Goal: Task Accomplishment & Management: Manage account settings

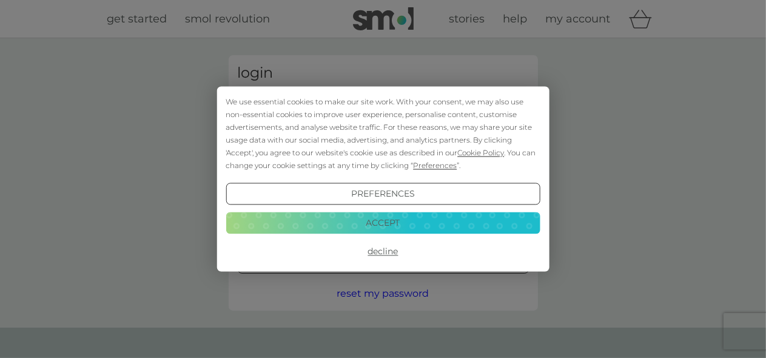
type input "[EMAIL_ADDRESS][DOMAIN_NAME]"
click at [387, 250] on button "Decline" at bounding box center [383, 252] width 314 height 22
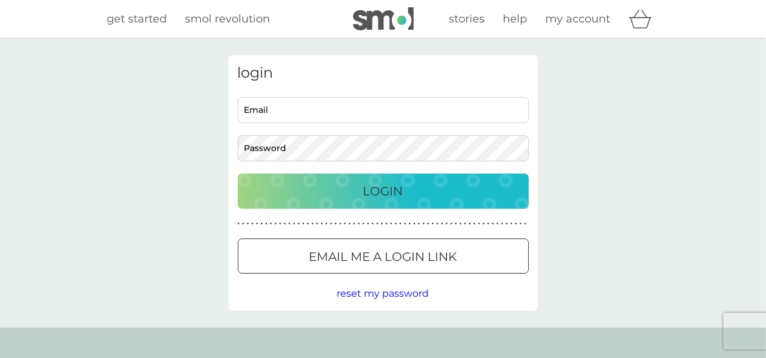
type input "gcl_faulkner@hotmail.com"
click at [369, 193] on p "Login" at bounding box center [383, 190] width 40 height 19
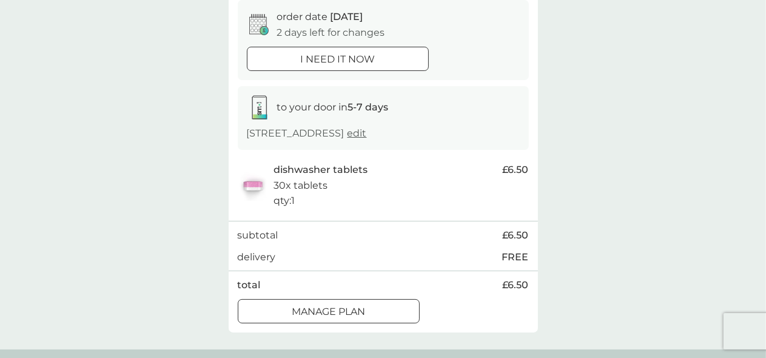
scroll to position [182, 0]
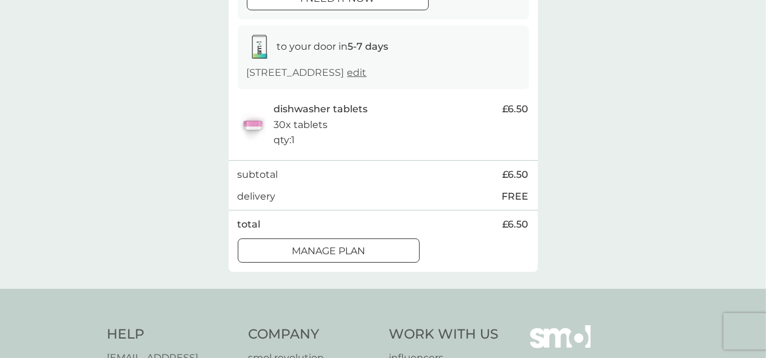
click at [343, 250] on div at bounding box center [343, 250] width 0 height 0
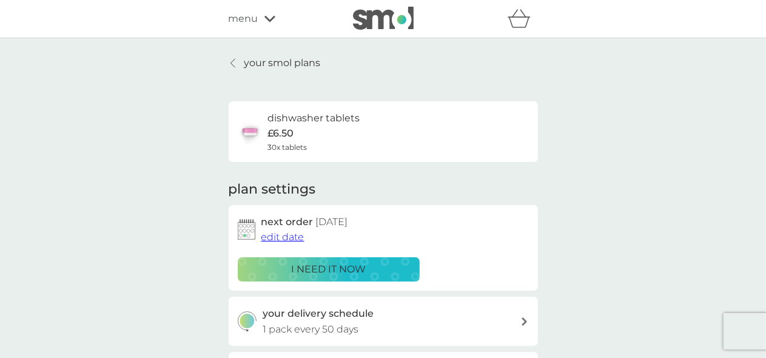
click at [279, 234] on span "edit date" at bounding box center [283, 237] width 43 height 12
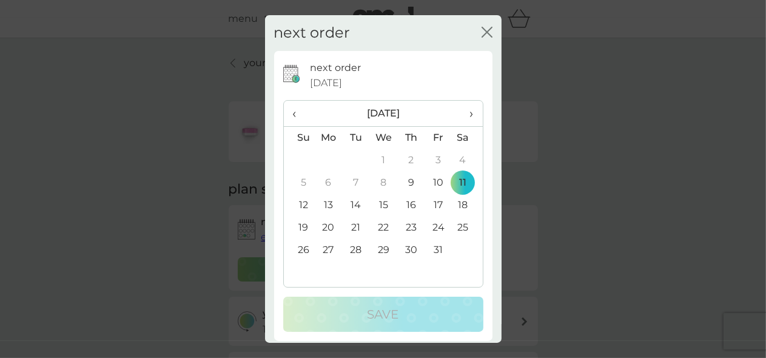
click at [328, 226] on td "20" at bounding box center [329, 228] width 28 height 22
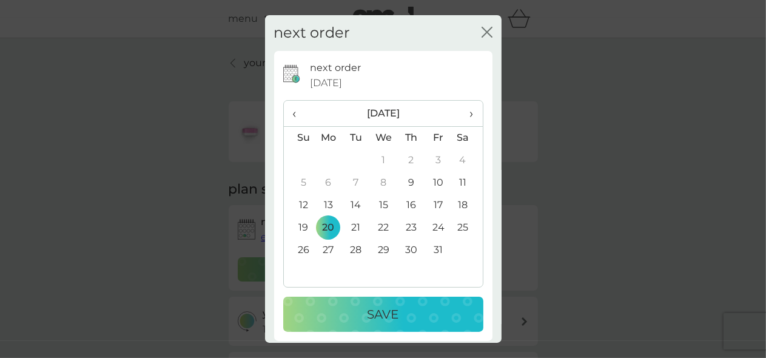
click at [377, 313] on p "Save" at bounding box center [384, 314] width 32 height 19
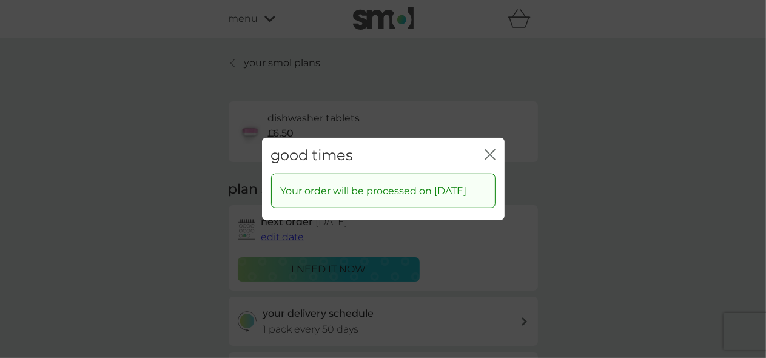
click at [490, 150] on icon "close" at bounding box center [492, 155] width 5 height 10
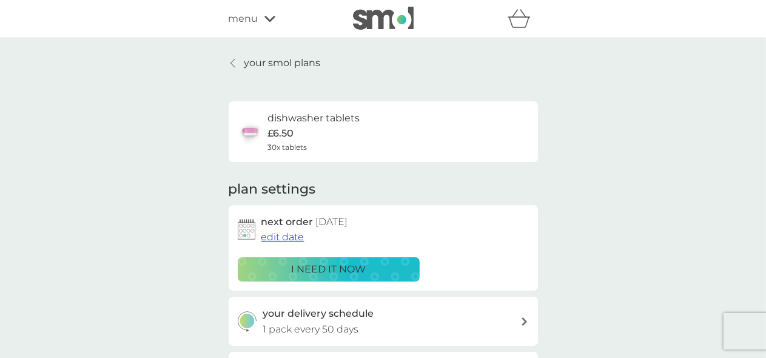
click at [250, 64] on p "your smol plans" at bounding box center [283, 63] width 76 height 16
